Goal: Task Accomplishment & Management: Manage account settings

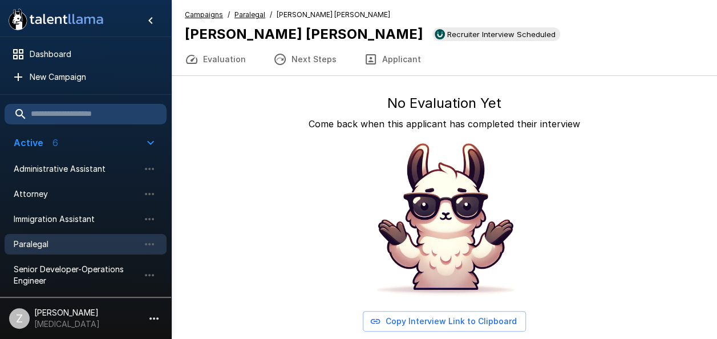
click at [111, 241] on span "Paralegal" at bounding box center [77, 243] width 126 height 11
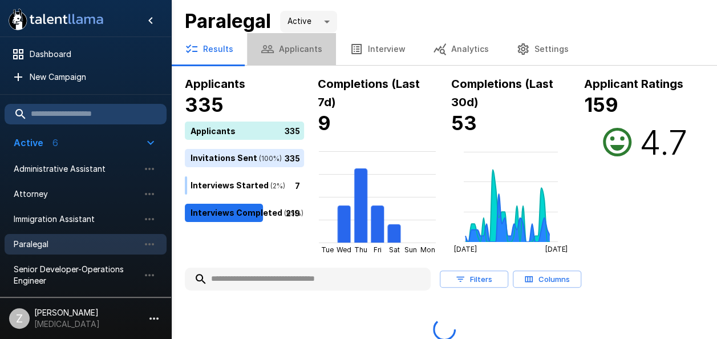
drag, startPoint x: 294, startPoint y: 47, endPoint x: 294, endPoint y: 56, distance: 9.1
click at [295, 47] on button "Applicants" at bounding box center [291, 49] width 89 height 32
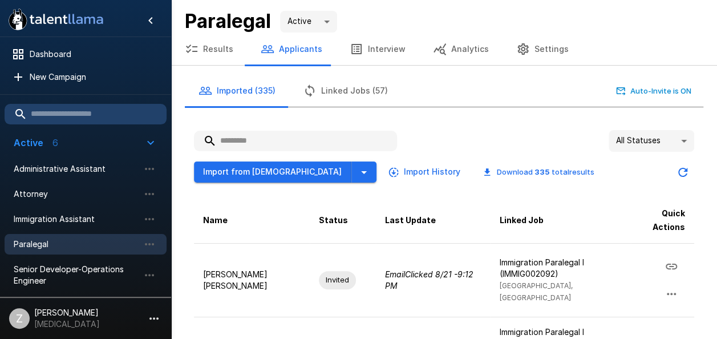
paste input "**********"
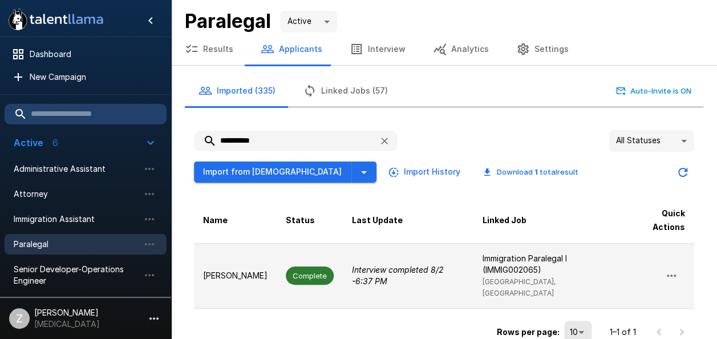
type input "**********"
click at [249, 283] on td "[PERSON_NAME]" at bounding box center [235, 276] width 83 height 66
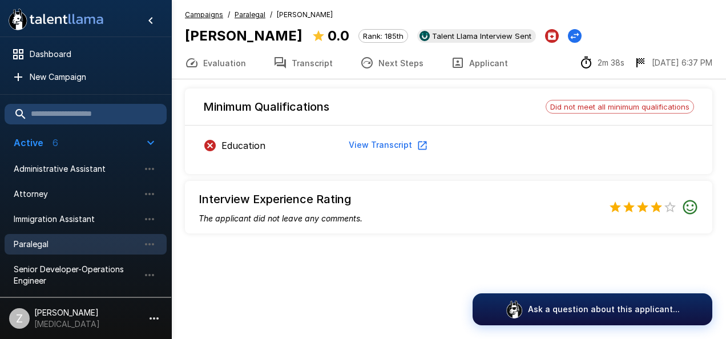
click at [107, 241] on span "Paralegal" at bounding box center [77, 243] width 126 height 11
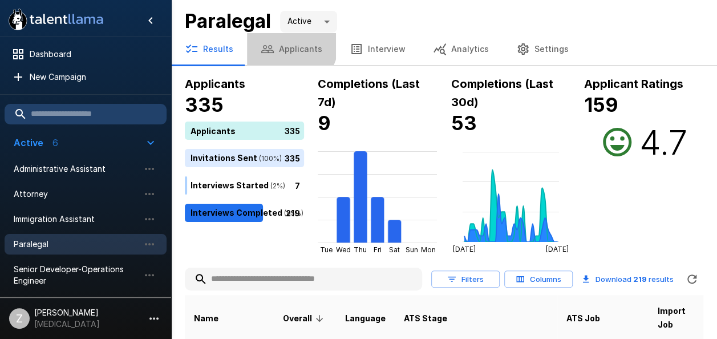
click at [288, 44] on button "Applicants" at bounding box center [291, 49] width 89 height 32
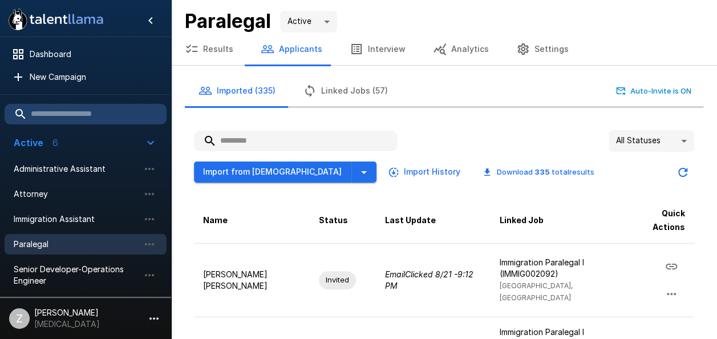
paste input "**********"
type input "**********"
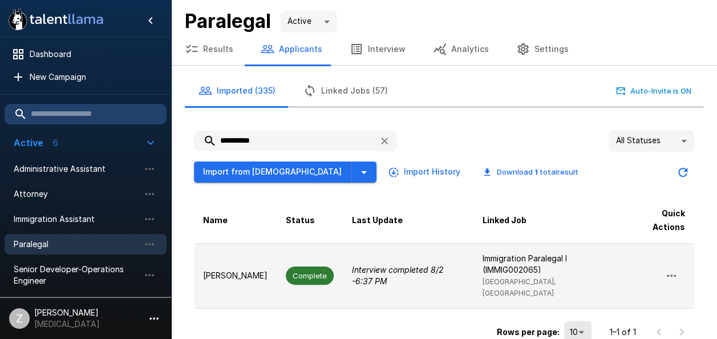
click at [286, 276] on span "Complete" at bounding box center [310, 275] width 48 height 18
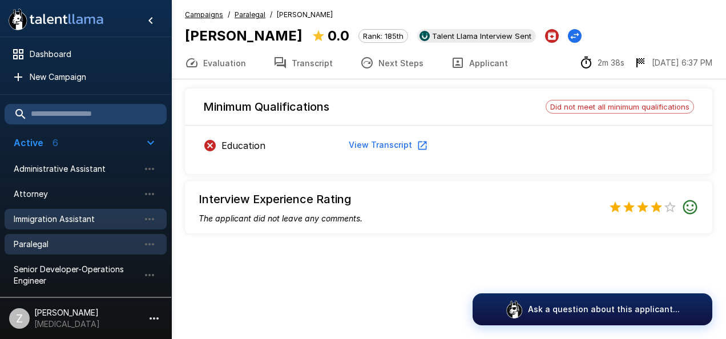
click at [105, 219] on span "Immigration Assistant" at bounding box center [77, 218] width 126 height 11
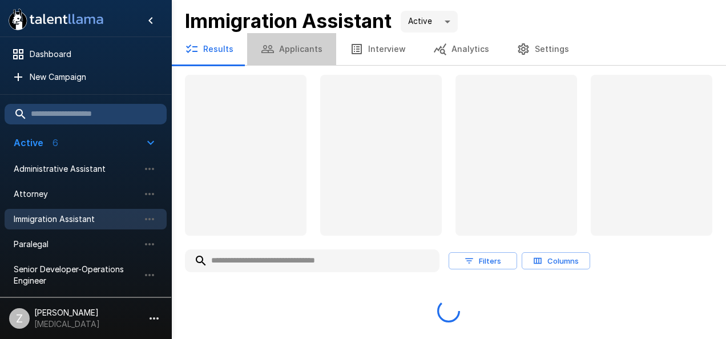
click at [296, 47] on button "Applicants" at bounding box center [291, 49] width 89 height 32
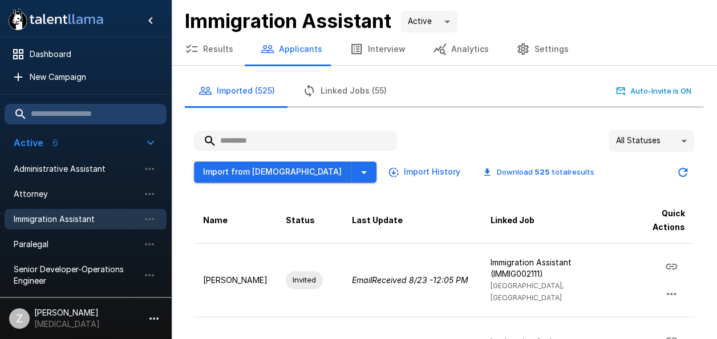
paste input "**********"
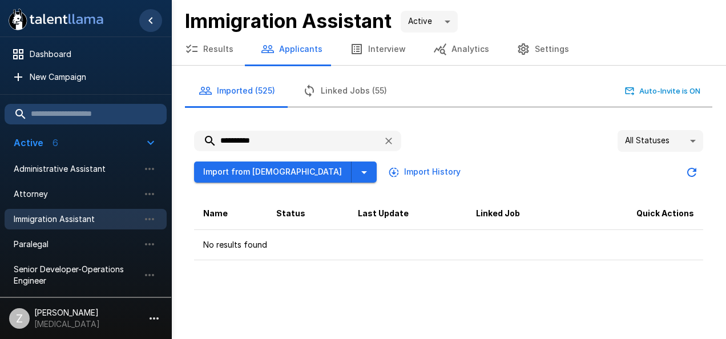
type input "**********"
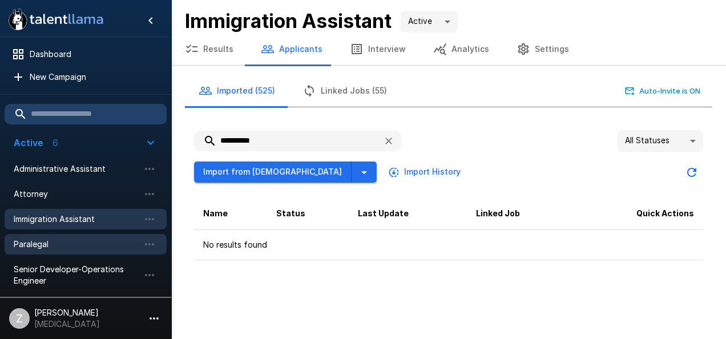
click at [107, 242] on span "Paralegal" at bounding box center [77, 243] width 126 height 11
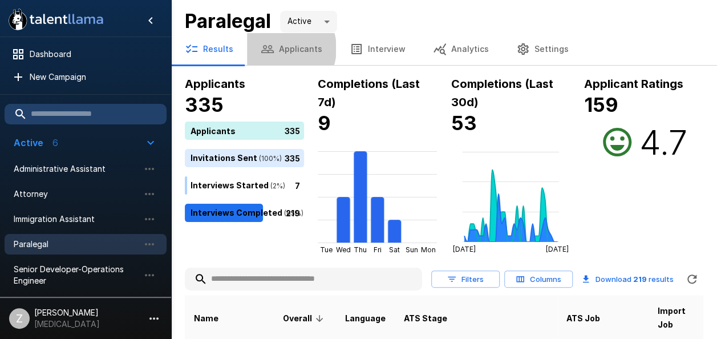
click at [278, 48] on button "Applicants" at bounding box center [291, 49] width 89 height 32
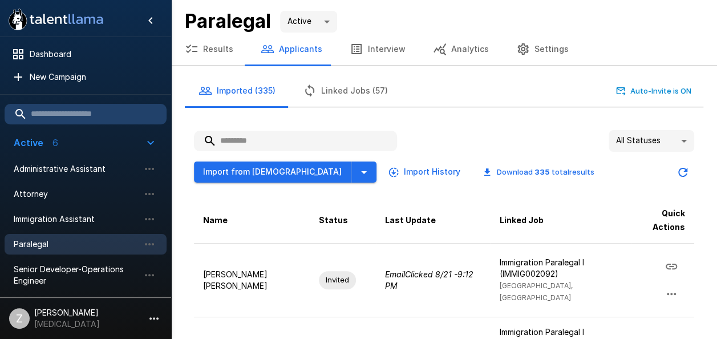
paste input "**********"
type input "**********"
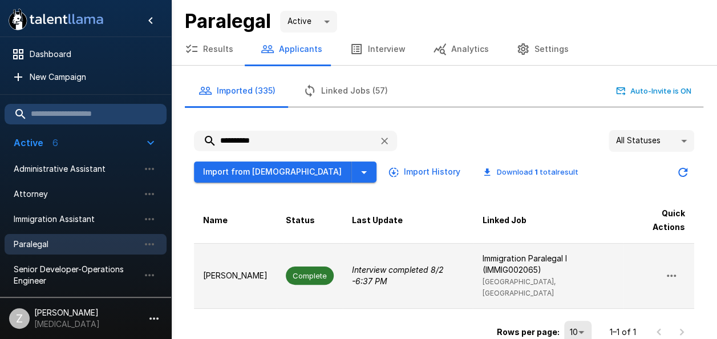
click at [375, 280] on p "Interview completed [DATE] 6:37 PM" at bounding box center [408, 275] width 112 height 23
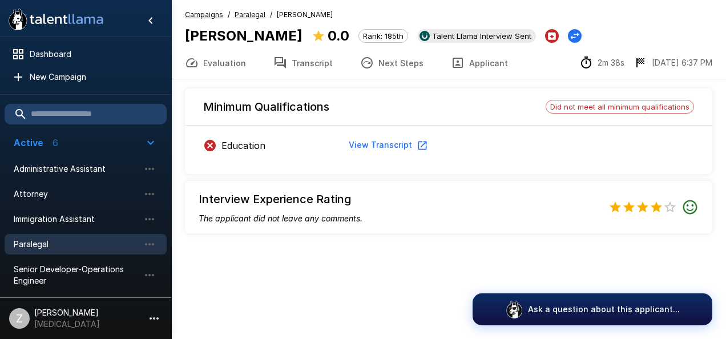
click at [377, 144] on button "View Transcript" at bounding box center [387, 145] width 86 height 21
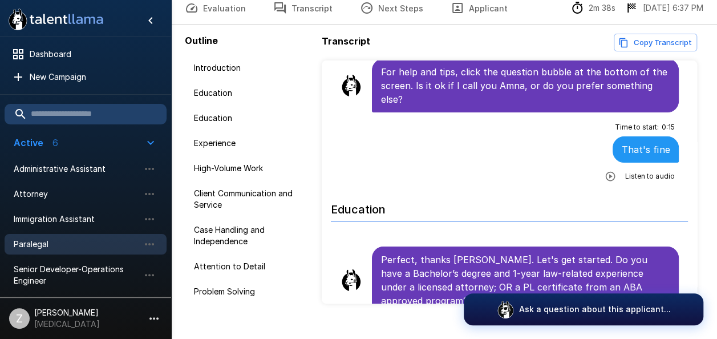
scroll to position [74, 0]
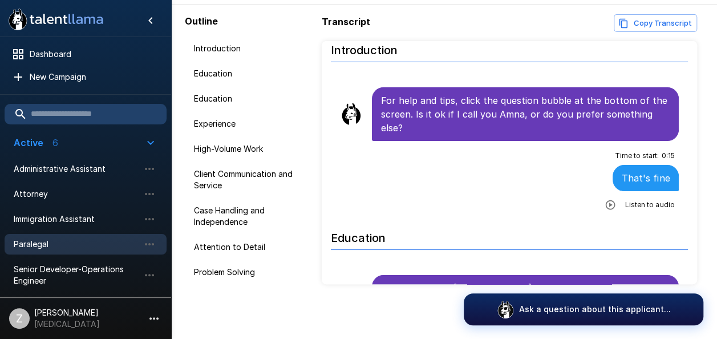
scroll to position [14, 0]
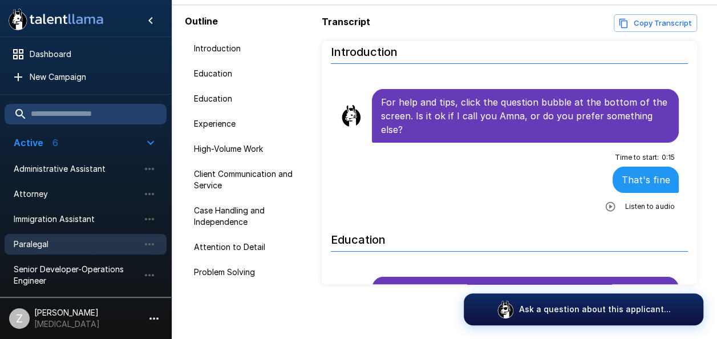
click at [605, 207] on icon "button" at bounding box center [610, 206] width 11 height 11
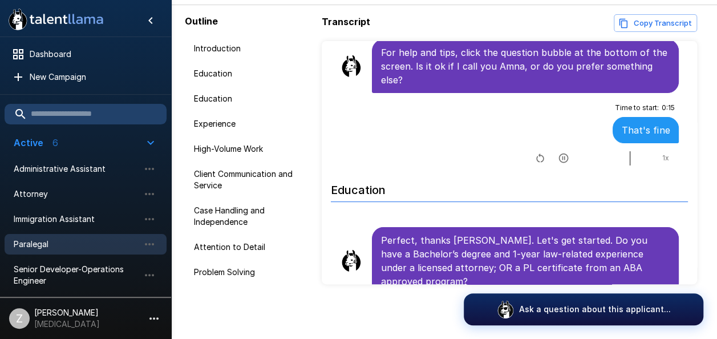
scroll to position [242, 0]
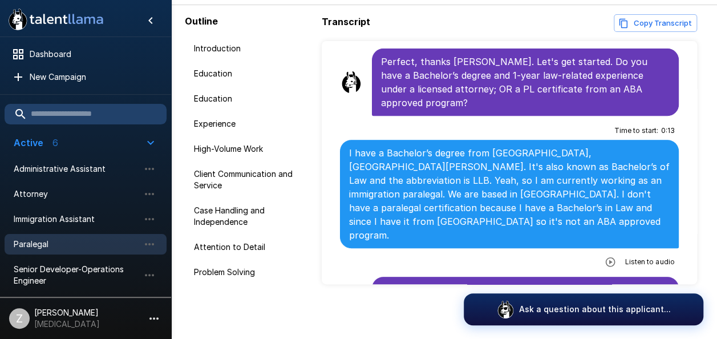
click at [605, 256] on icon "button" at bounding box center [610, 261] width 11 height 11
drag, startPoint x: 557, startPoint y: 249, endPoint x: 335, endPoint y: 242, distance: 222.0
click at [335, 242] on li "Time to start : 0 : 13 I have a Bachelor’s degree from [GEOGRAPHIC_DATA], [GEOG…" at bounding box center [509, 196] width 357 height 156
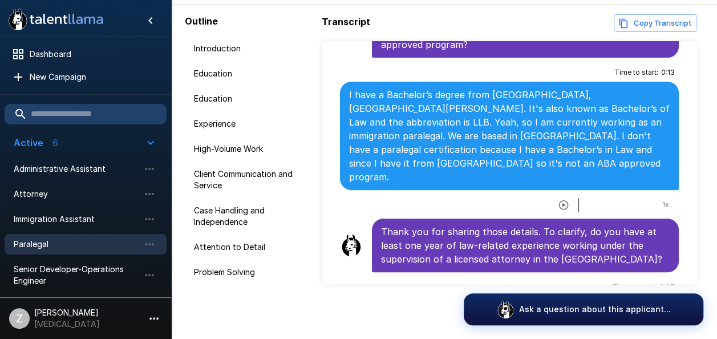
scroll to position [299, 0]
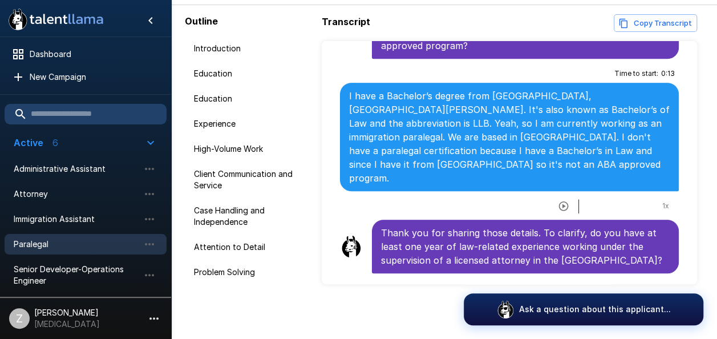
click at [558, 200] on icon "button" at bounding box center [563, 205] width 11 height 11
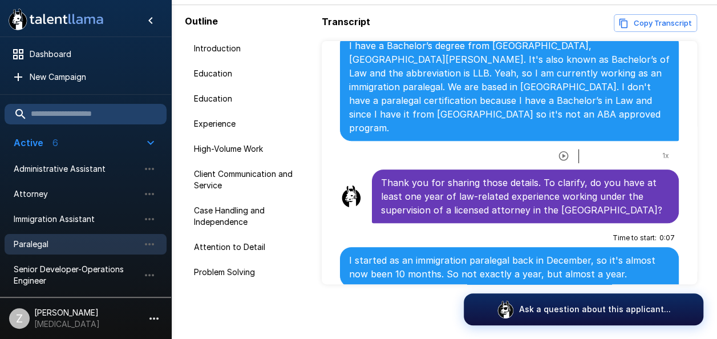
scroll to position [414, 0]
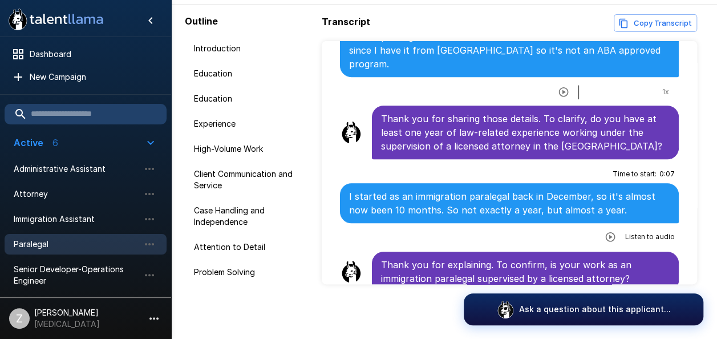
click at [605, 231] on icon "button" at bounding box center [610, 236] width 11 height 11
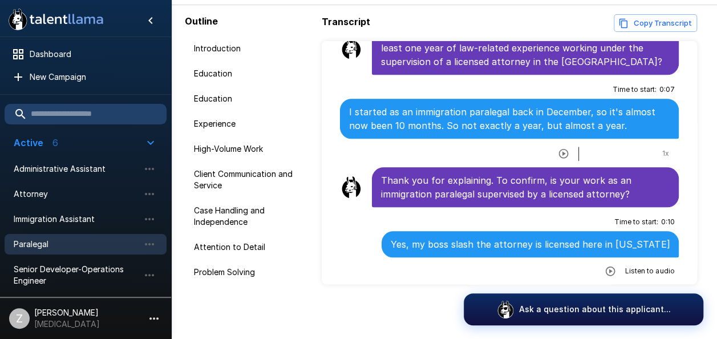
scroll to position [585, 0]
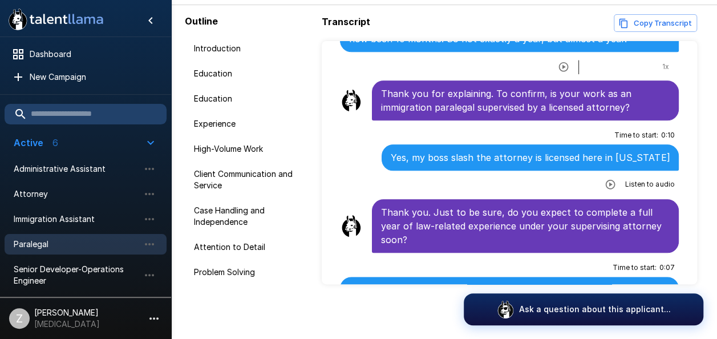
click at [607, 180] on icon "button" at bounding box center [611, 185] width 10 height 10
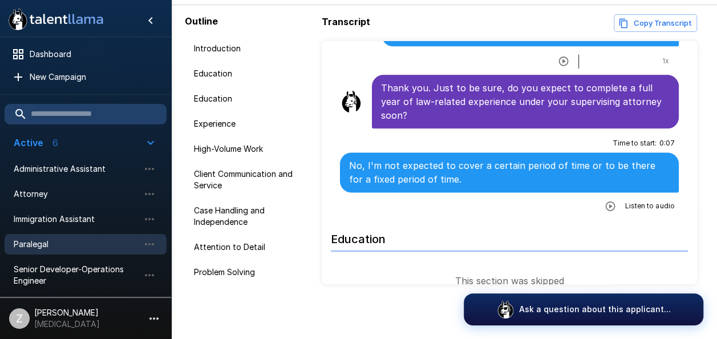
scroll to position [699, 0]
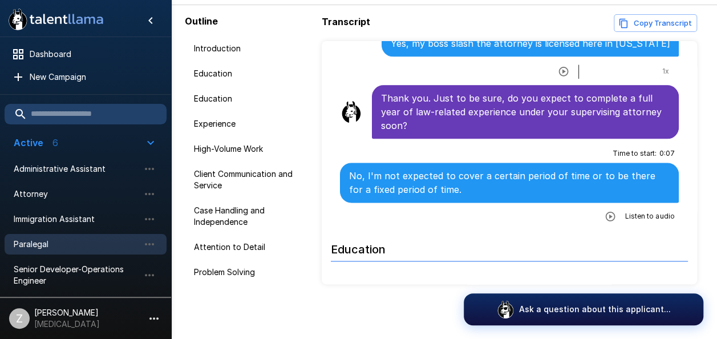
click at [606, 211] on icon "button" at bounding box center [610, 216] width 11 height 11
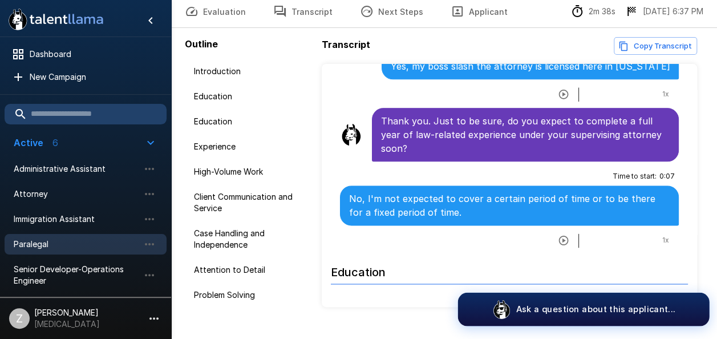
scroll to position [0, 0]
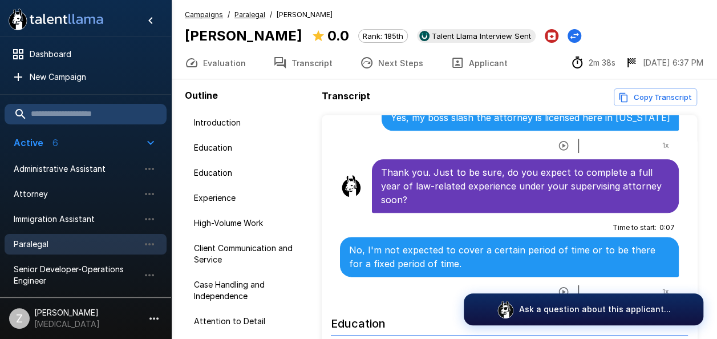
click at [558, 140] on icon "button" at bounding box center [563, 145] width 11 height 11
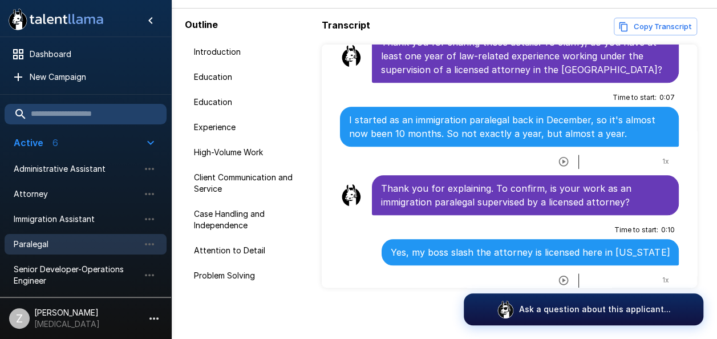
scroll to position [74, 0]
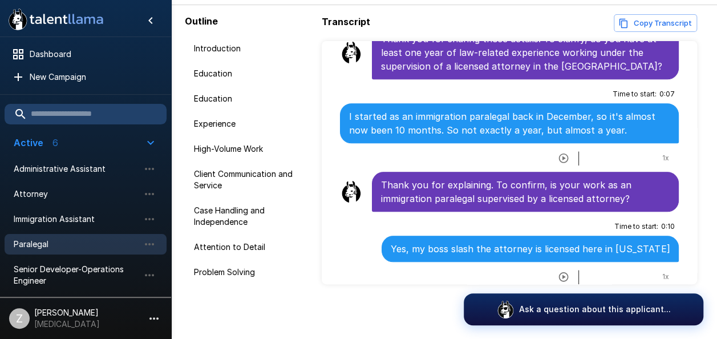
click at [716, 136] on div "Outline Introduction Education Education Experience High-Volume Work Client Com…" at bounding box center [444, 172] width 546 height 334
click at [618, 110] on p "I started as an immigration paralegal back in December, so it's almost now been…" at bounding box center [509, 123] width 321 height 27
click at [558, 271] on icon "button" at bounding box center [563, 276] width 11 height 11
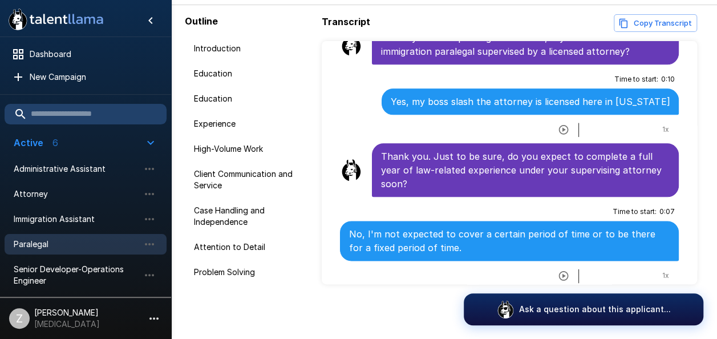
scroll to position [665, 0]
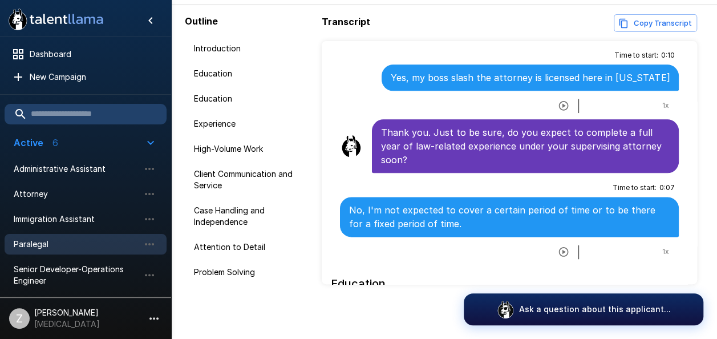
click at [559, 247] on icon "button" at bounding box center [564, 252] width 10 height 10
